Goal: Task Accomplishment & Management: Manage account settings

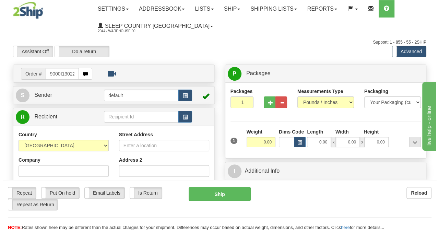
scroll to position [0, 3]
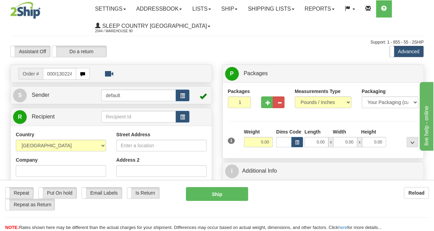
type input "9000I130224"
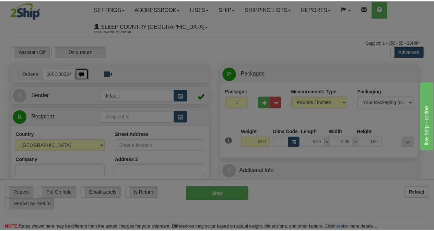
scroll to position [0, 0]
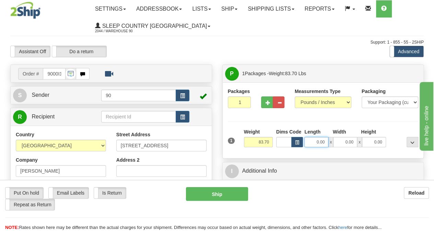
drag, startPoint x: 314, startPoint y: 139, endPoint x: 330, endPoint y: 139, distance: 15.8
click at [330, 139] on div "0.00 x 0.00 x 0.00" at bounding box center [344, 142] width 81 height 10
type input "33.00"
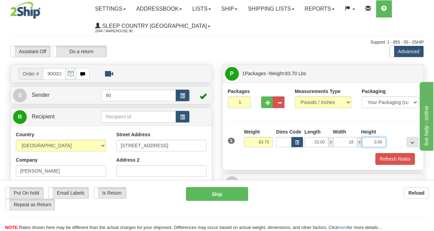
type input "18.00"
type input "17.00"
click at [386, 155] on button "Refresh Rates" at bounding box center [394, 159] width 39 height 12
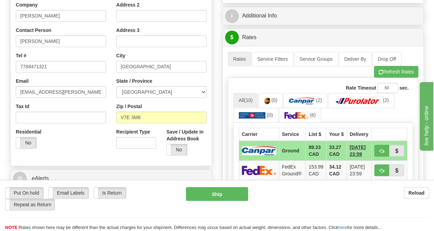
scroll to position [171, 0]
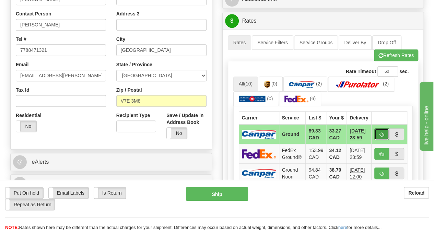
click at [382, 132] on button "button" at bounding box center [381, 134] width 15 height 12
type input "1"
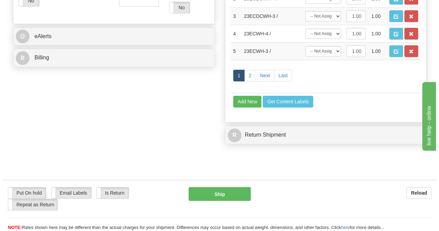
scroll to position [343, 0]
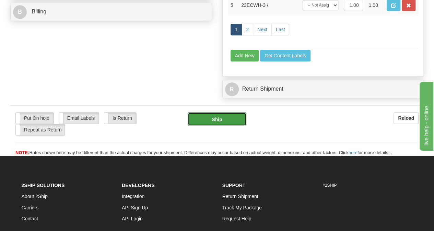
click at [220, 126] on button "Ship" at bounding box center [217, 119] width 59 height 14
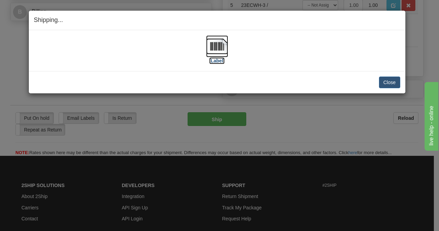
click at [209, 45] on img at bounding box center [217, 46] width 22 height 22
click at [382, 81] on button "Close" at bounding box center [389, 82] width 21 height 12
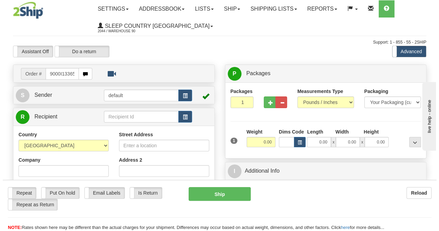
scroll to position [0, 3]
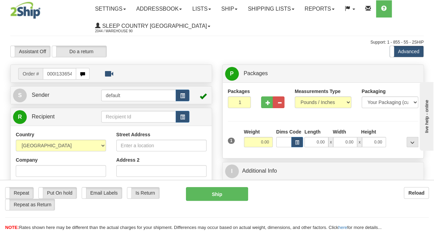
type input "9000I133654"
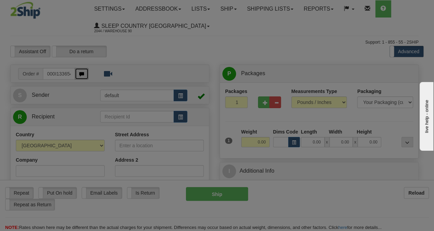
scroll to position [0, 0]
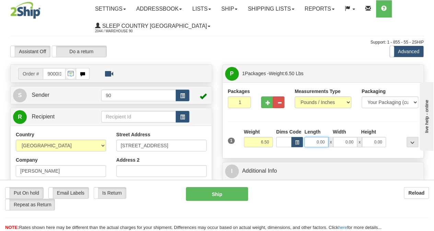
drag, startPoint x: 311, startPoint y: 139, endPoint x: 326, endPoint y: 144, distance: 15.2
click at [326, 144] on input "0.00" at bounding box center [316, 142] width 24 height 10
type input "22.00"
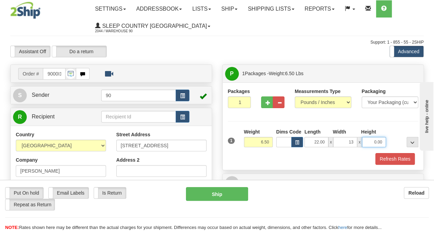
type input "13.00"
type input "12.00"
click at [381, 156] on button "Refresh Rates" at bounding box center [394, 159] width 39 height 12
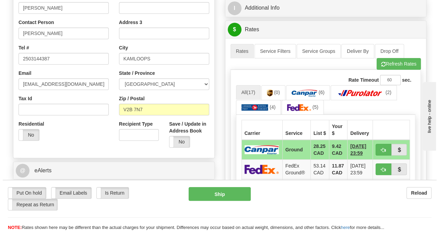
scroll to position [171, 0]
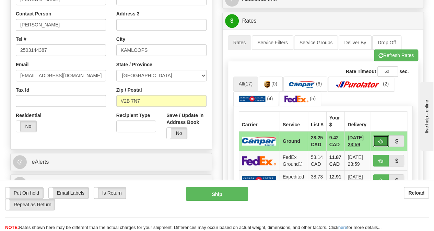
click at [381, 142] on button "button" at bounding box center [381, 141] width 16 height 12
type input "1"
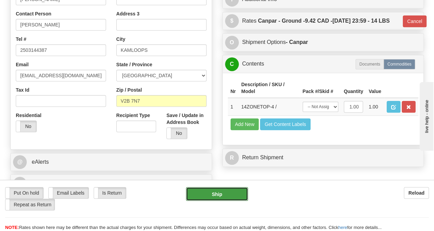
click at [236, 194] on button "Ship" at bounding box center [217, 194] width 62 height 14
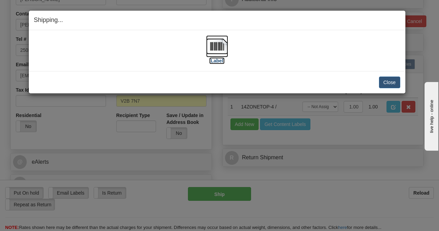
click at [215, 45] on img at bounding box center [217, 46] width 22 height 22
click at [388, 81] on button "Close" at bounding box center [389, 82] width 21 height 12
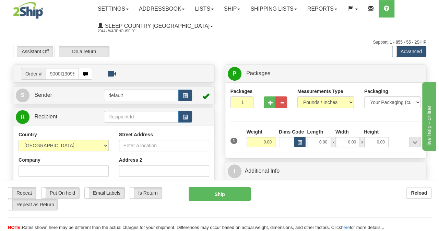
scroll to position [0, 3]
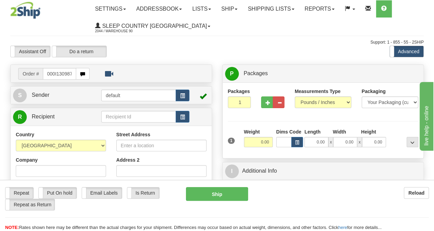
type input "9000I130987"
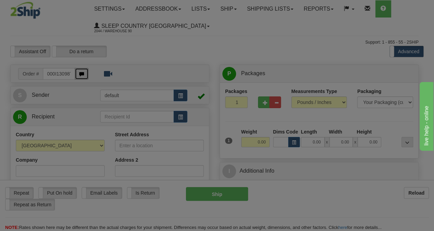
scroll to position [0, 0]
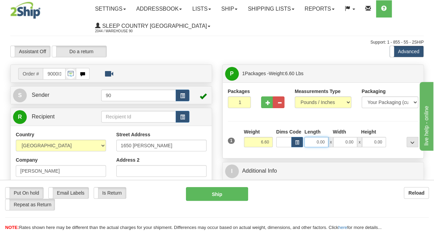
drag, startPoint x: 323, startPoint y: 144, endPoint x: 328, endPoint y: 144, distance: 5.8
click at [328, 144] on div "0.00 x 0.00 x 0.00" at bounding box center [344, 142] width 81 height 10
type input "19.00"
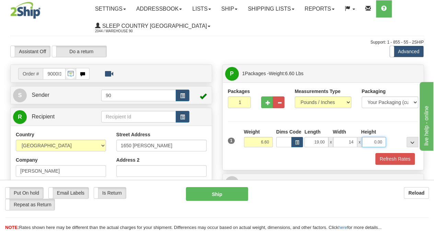
type input "14.00"
type input "9.00"
click at [389, 159] on button "Refresh Rates" at bounding box center [394, 159] width 39 height 12
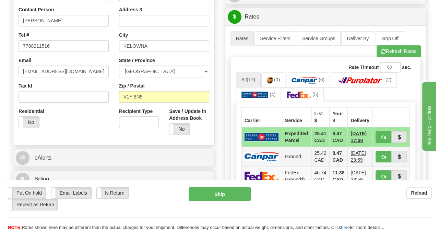
scroll to position [206, 0]
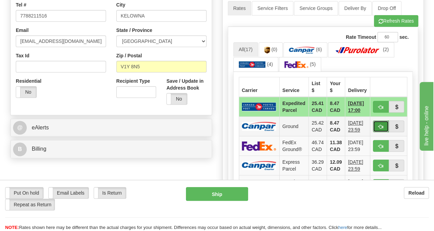
click at [380, 124] on span "button" at bounding box center [380, 126] width 5 height 4
type input "1"
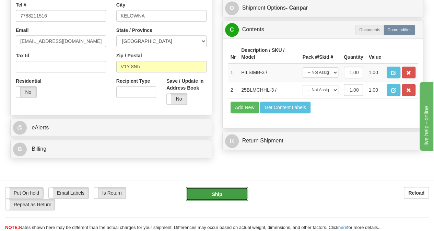
click at [220, 199] on button "Ship" at bounding box center [217, 194] width 62 height 14
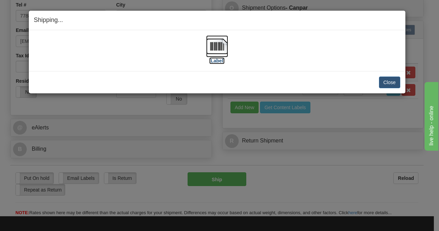
click at [215, 47] on img at bounding box center [217, 46] width 22 height 22
click at [390, 81] on button "Close" at bounding box center [389, 82] width 21 height 12
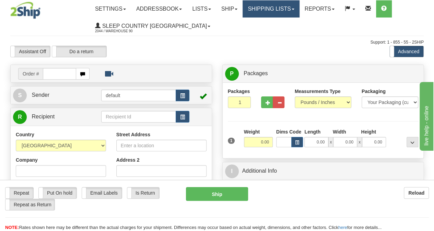
click at [294, 9] on span at bounding box center [292, 9] width 3 height 1
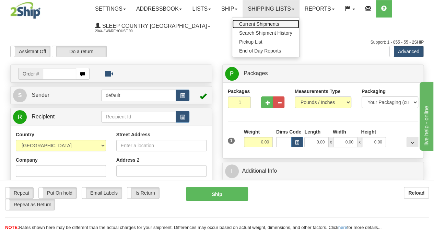
click at [263, 23] on span "Current Shipments" at bounding box center [259, 23] width 40 height 5
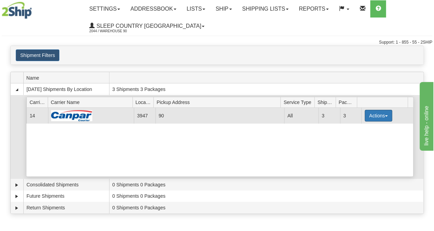
click at [383, 117] on button "Actions" at bounding box center [377, 116] width 27 height 12
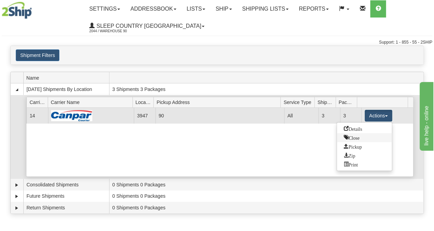
click at [357, 135] on span "Close" at bounding box center [352, 137] width 16 height 5
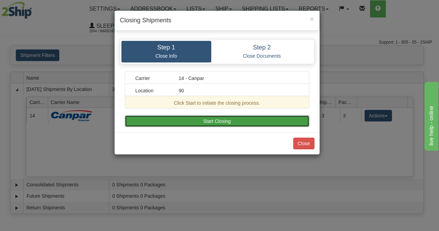
click at [262, 120] on button "Start Closing" at bounding box center [217, 121] width 184 height 12
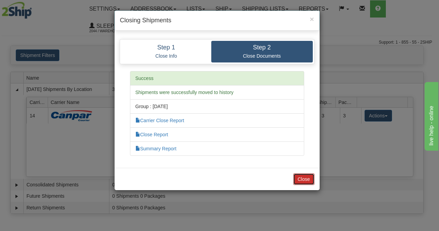
click at [308, 177] on button "Close" at bounding box center [303, 179] width 21 height 12
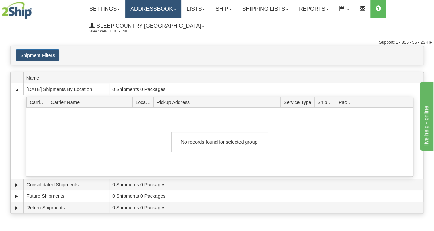
click at [181, 11] on link "Addressbook" at bounding box center [153, 8] width 56 height 17
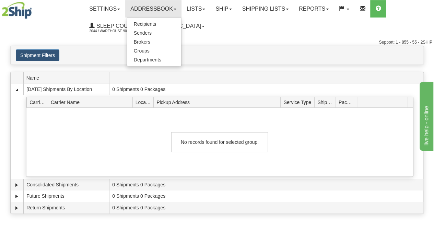
click at [260, 34] on ul "Settings Shipping Preferences Fields Preferences New Addressbook Recipients Sen…" at bounding box center [258, 17] width 348 height 34
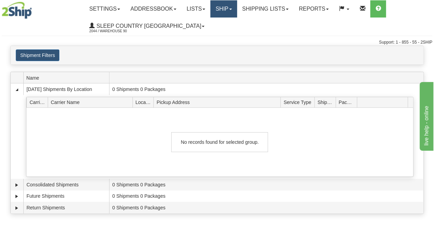
click at [237, 11] on link "Ship" at bounding box center [223, 8] width 26 height 17
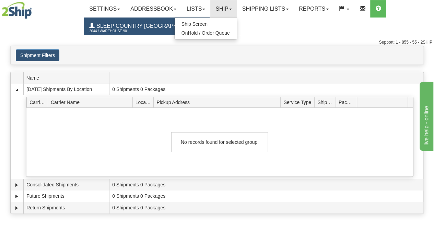
click at [156, 30] on link "Sleep Country Canada 2044 / Warehouse 90" at bounding box center [146, 25] width 125 height 17
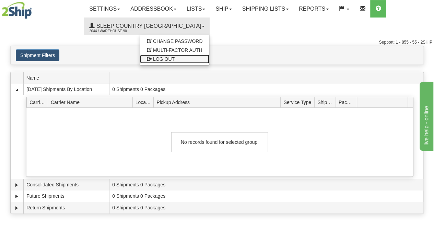
click at [153, 58] on span "LOG OUT" at bounding box center [164, 58] width 22 height 5
